Goal: Navigation & Orientation: Understand site structure

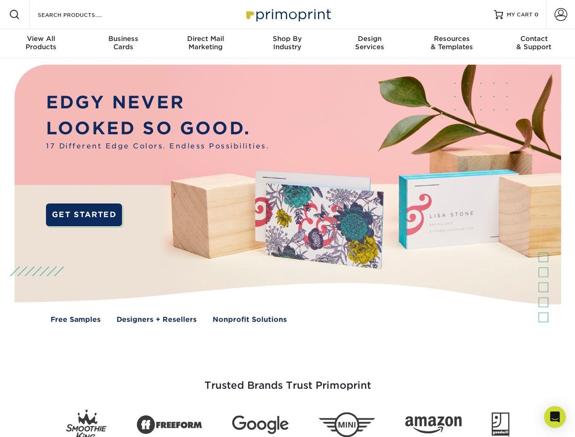
click at [287, 219] on img at bounding box center [287, 200] width 569 height 285
click at [15, 15] on span at bounding box center [14, 14] width 11 height 11
click at [561, 15] on span at bounding box center [561, 14] width 13 height 13
click at [41, 44] on div "View All Products" at bounding box center [41, 43] width 82 height 16
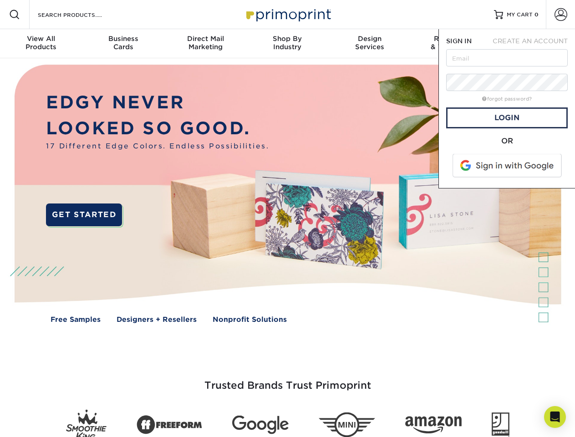
click at [123, 44] on div "Business Cards" at bounding box center [123, 43] width 82 height 16
click at [205, 44] on div "Direct Mail Marketing" at bounding box center [205, 43] width 82 height 16
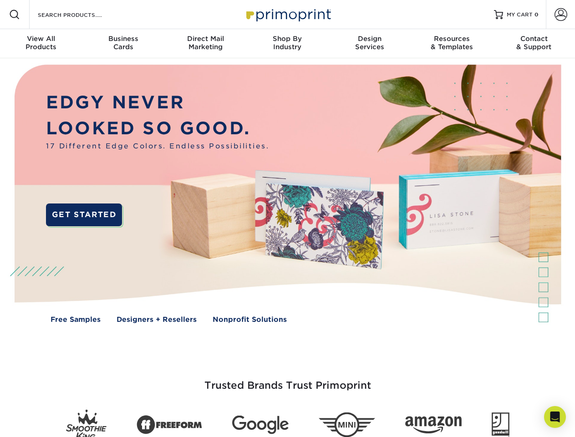
click at [287, 44] on div "Shop By Industry" at bounding box center [287, 43] width 82 height 16
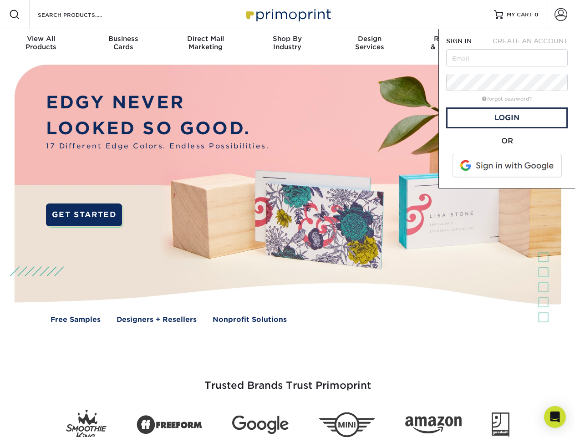
click at [370, 44] on div "Design Services" at bounding box center [370, 43] width 82 height 16
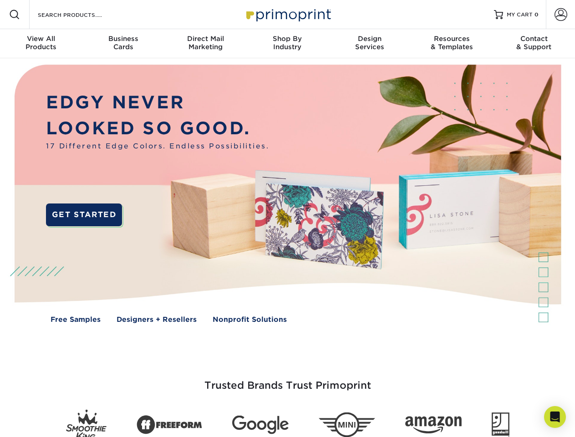
click at [452, 44] on span "SIGN IN" at bounding box center [459, 40] width 26 height 7
click at [534, 44] on div "Contact & Support" at bounding box center [534, 43] width 82 height 16
